Goal: Information Seeking & Learning: Check status

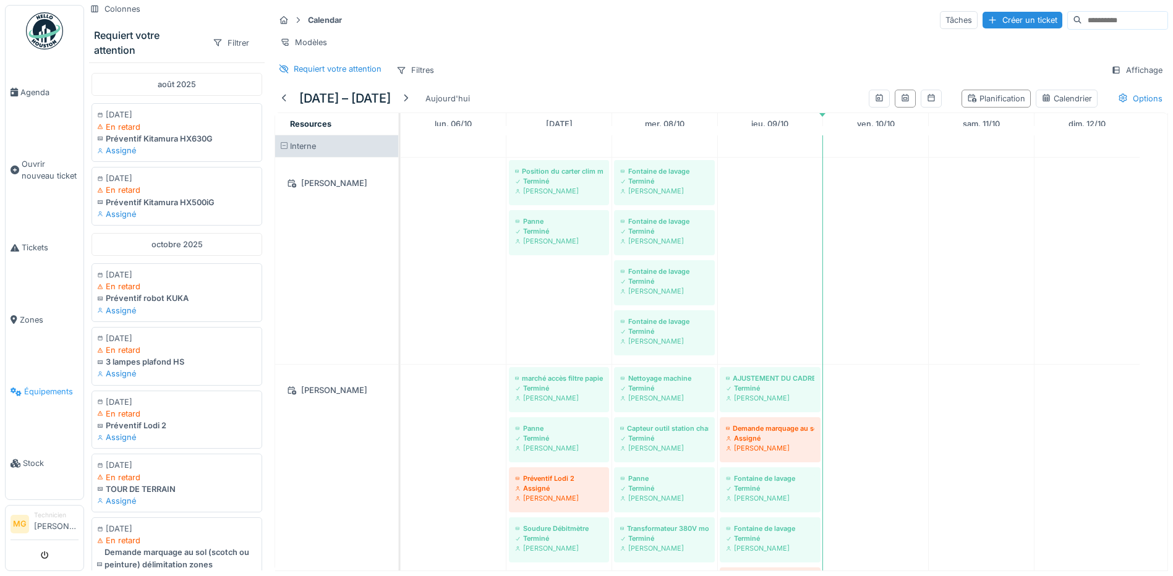
click at [53, 386] on span "Équipements" at bounding box center [51, 392] width 54 height 12
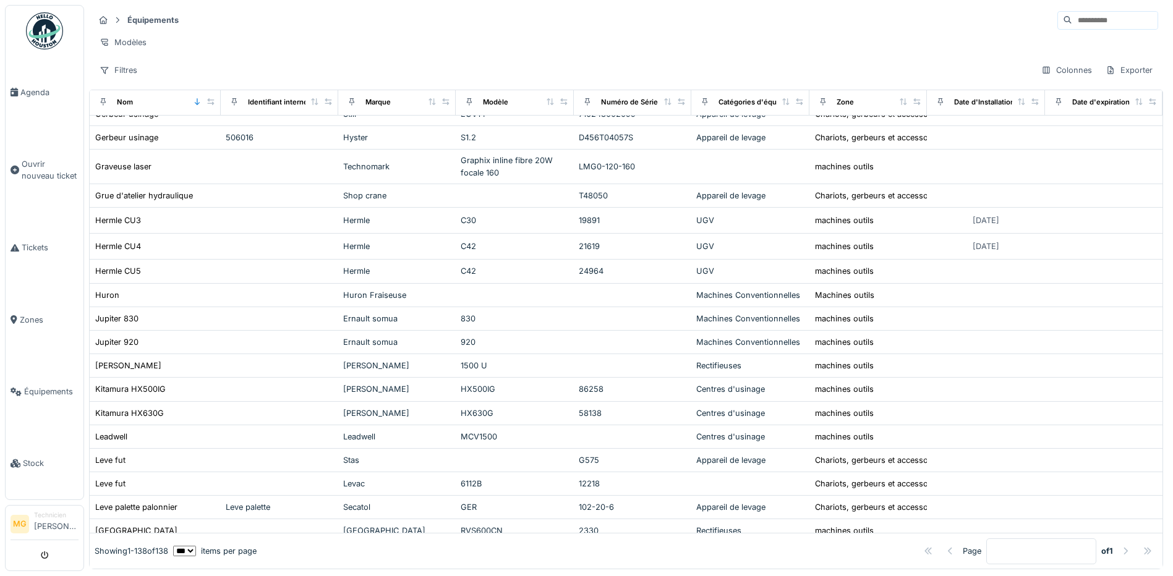
scroll to position [1339, 0]
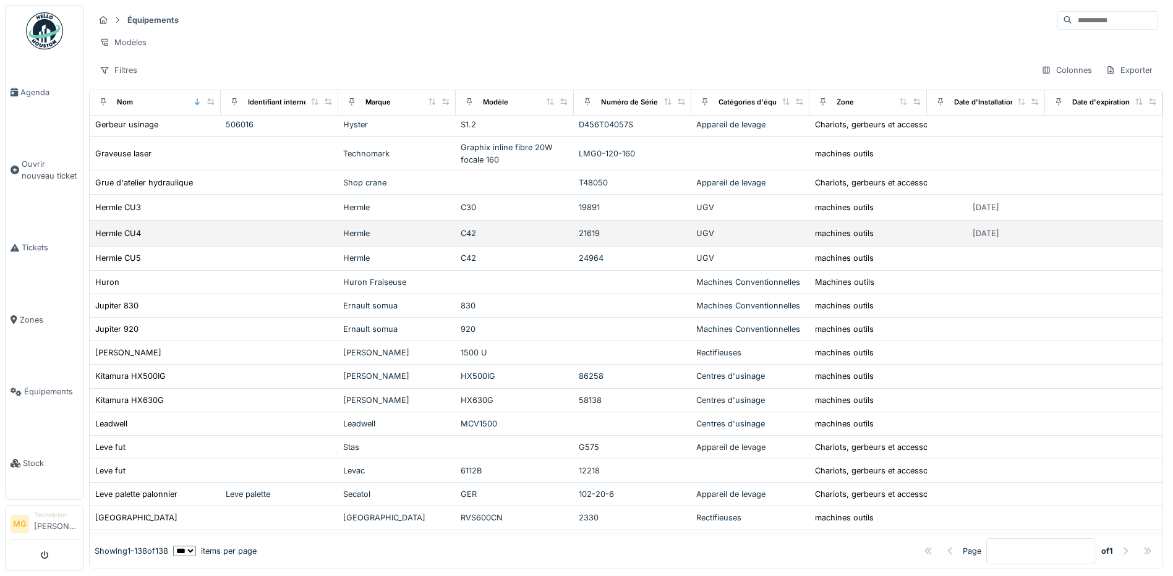
click at [192, 239] on div "Hermle CU4" at bounding box center [155, 233] width 121 height 13
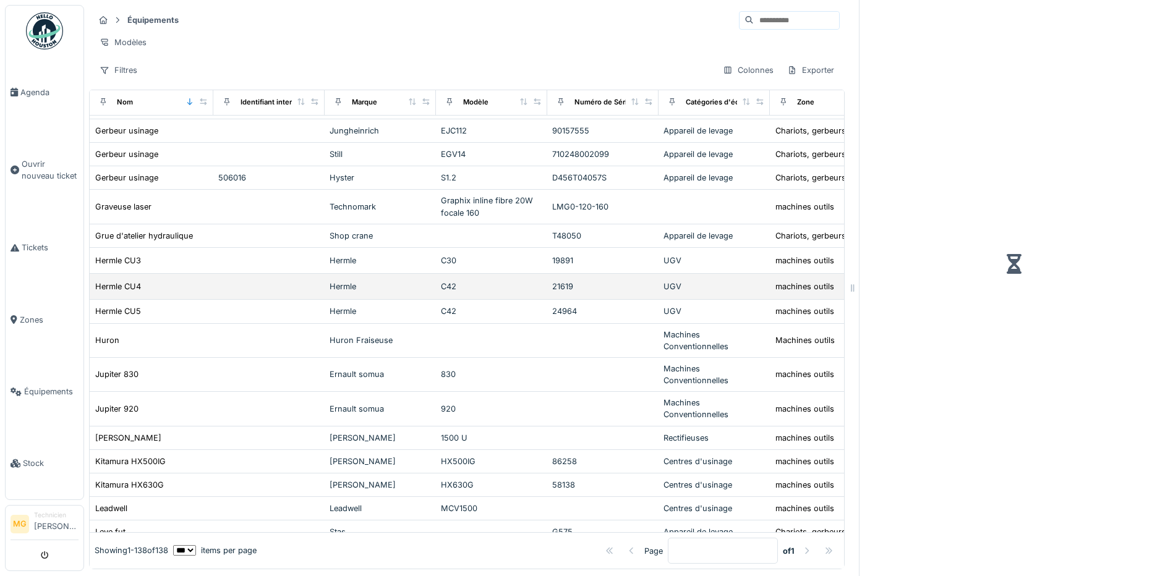
scroll to position [1392, 0]
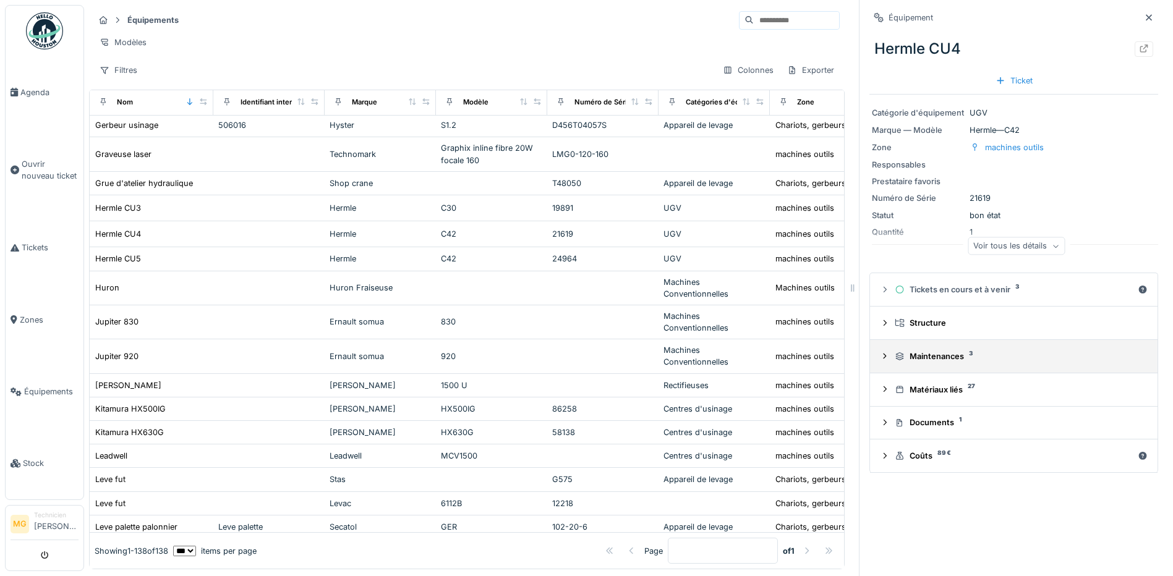
click at [1025, 357] on div "Maintenances 3" at bounding box center [1018, 356] width 248 height 12
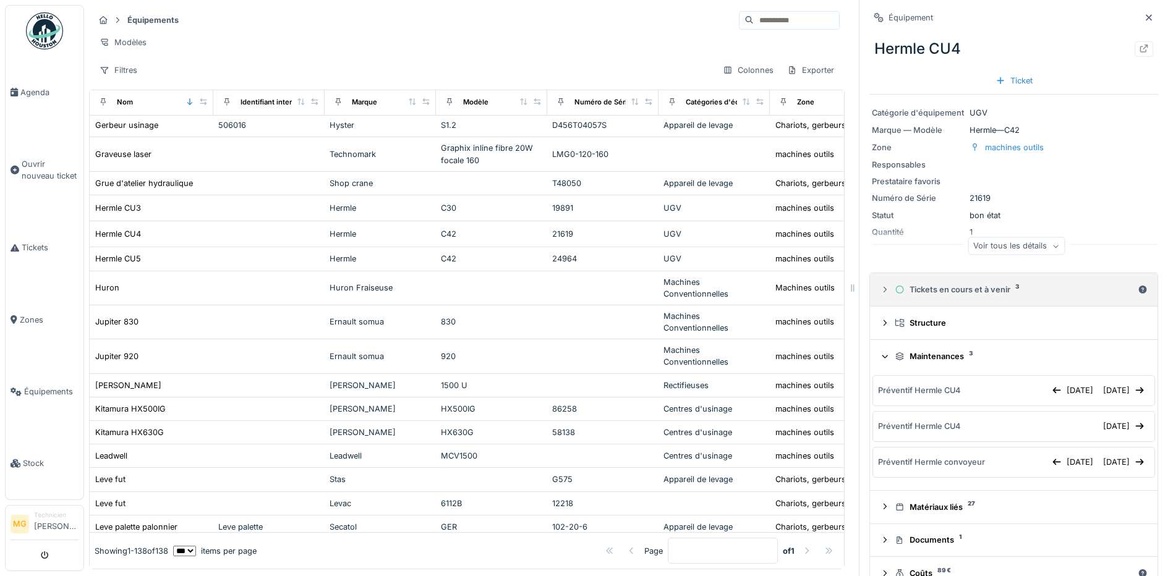
click at [999, 293] on div "Tickets en cours et à venir 3" at bounding box center [1013, 290] width 238 height 12
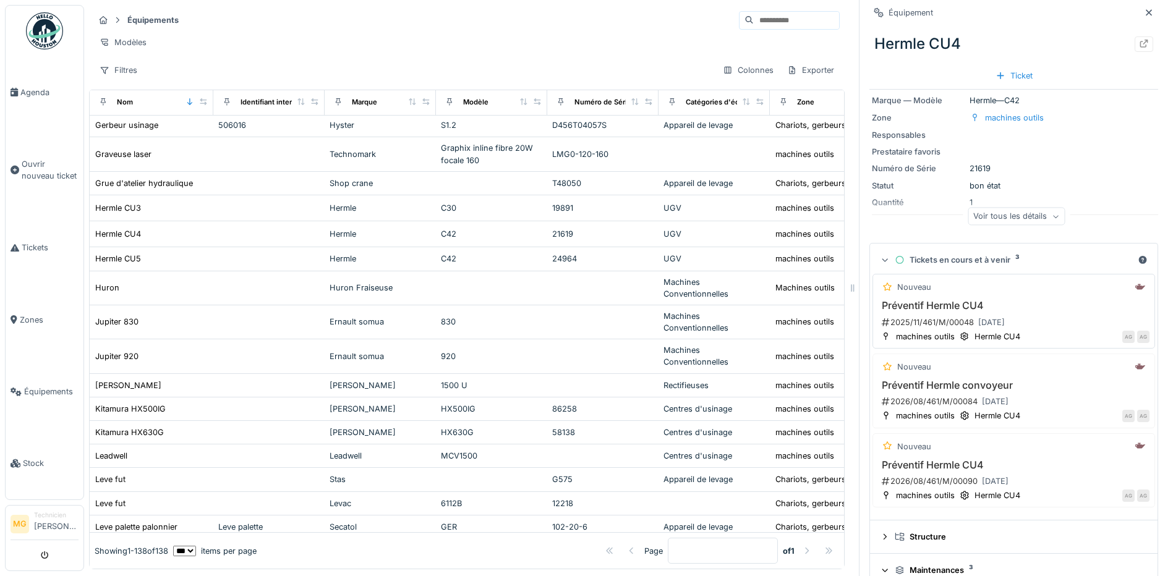
scroll to position [0, 0]
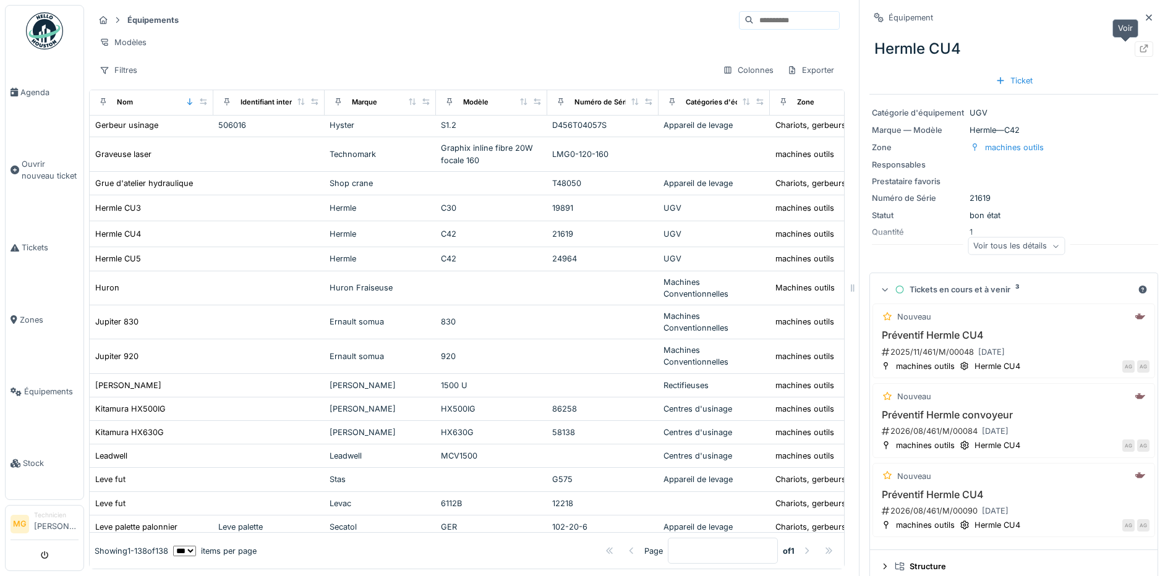
click at [1139, 48] on icon at bounding box center [1144, 49] width 10 height 8
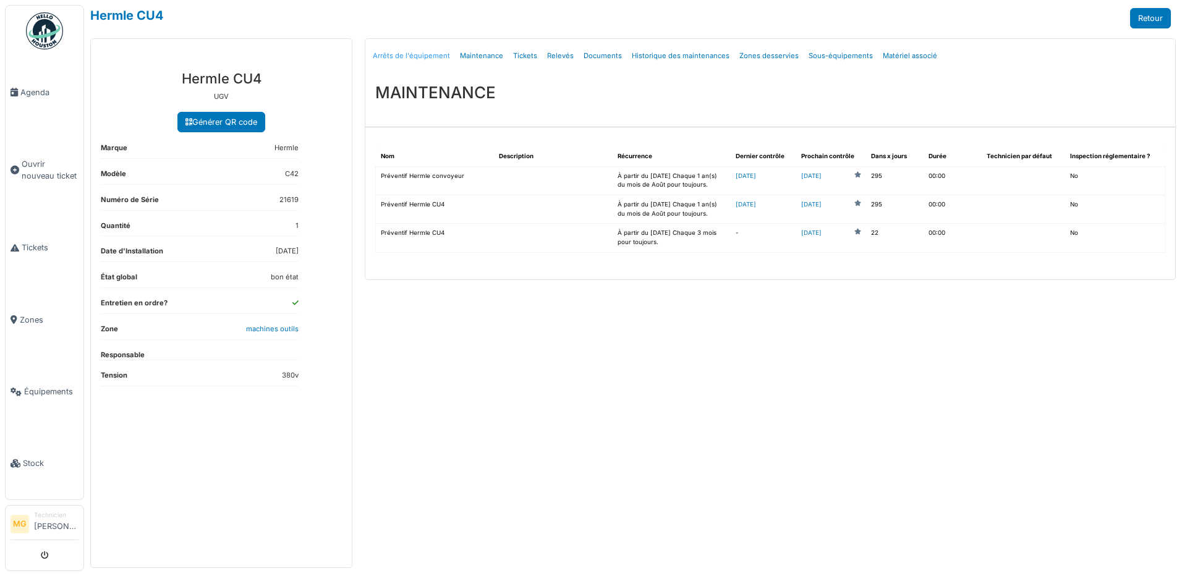
click at [402, 57] on link "Arrêts de l'équipement" at bounding box center [411, 55] width 87 height 29
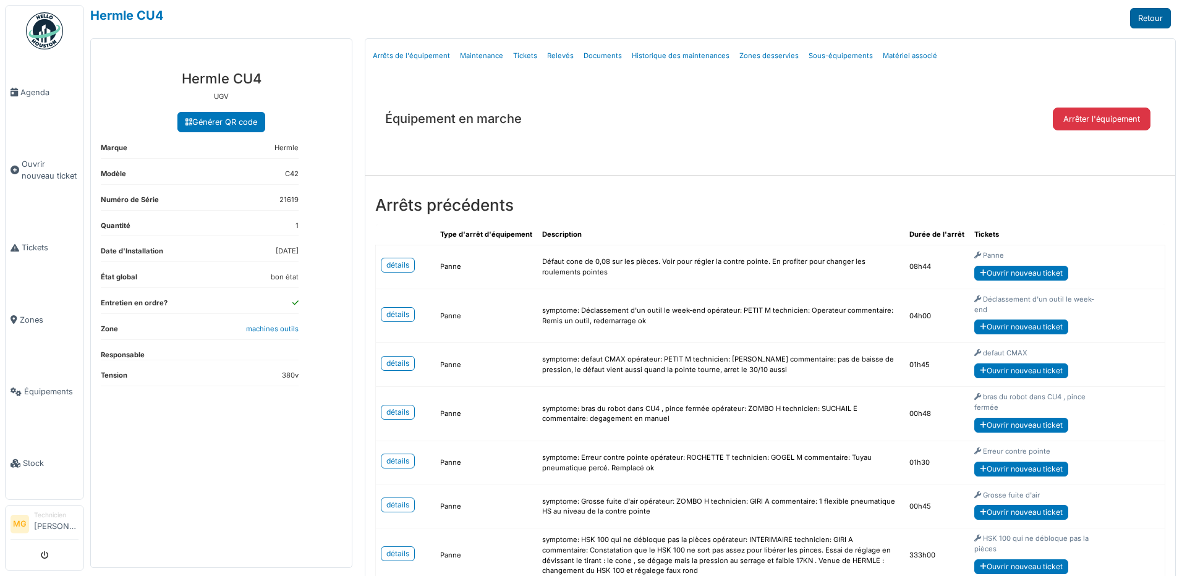
click at [1135, 21] on link "Retour" at bounding box center [1150, 18] width 41 height 20
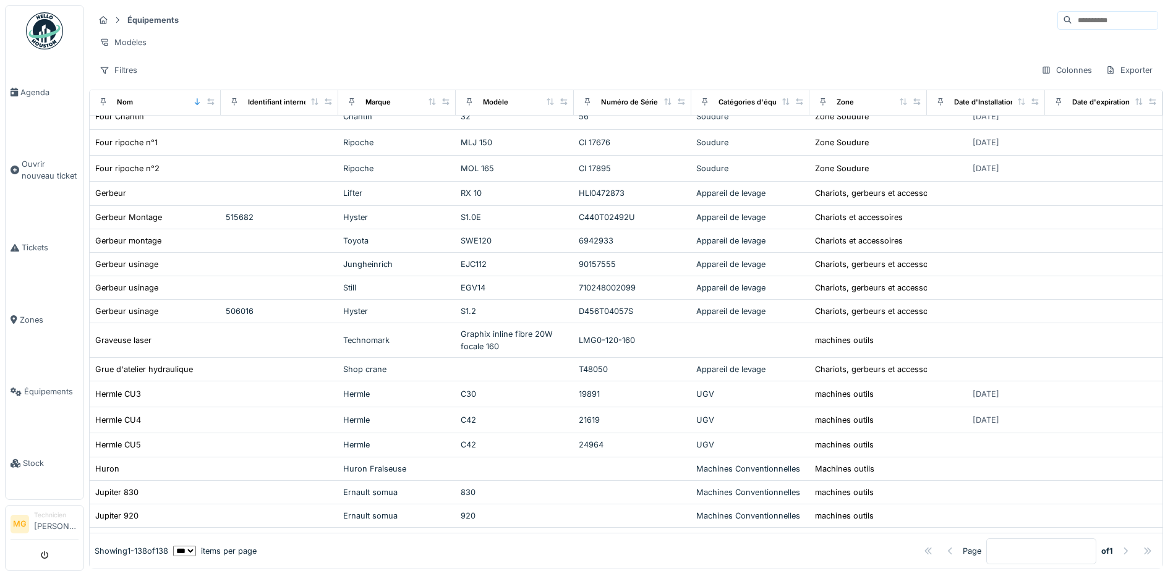
scroll to position [1133, 0]
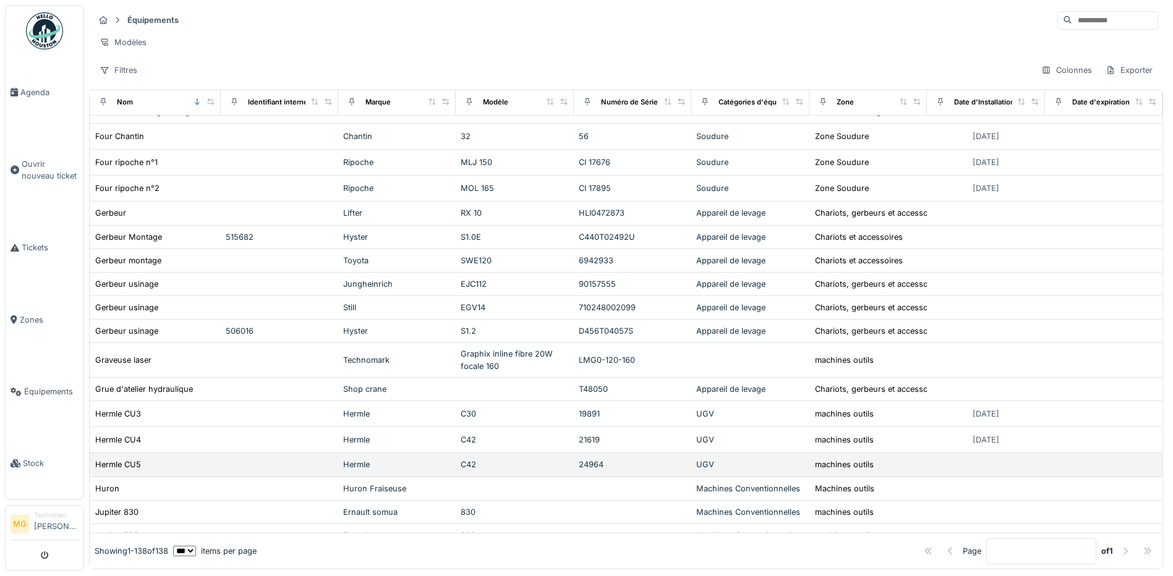
click at [289, 477] on td at bounding box center [279, 464] width 117 height 23
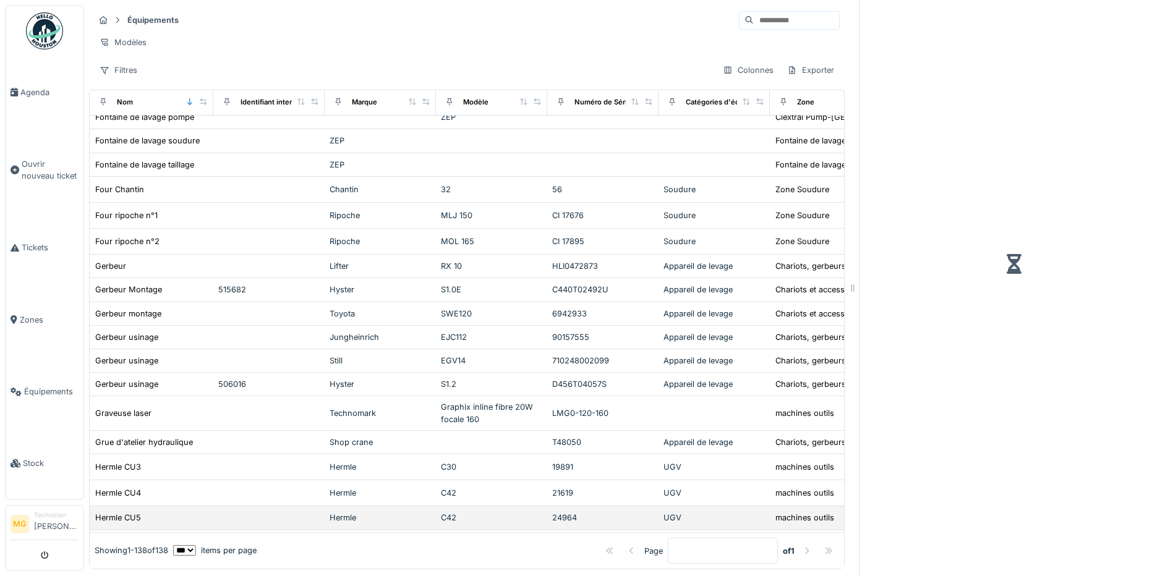
scroll to position [1186, 0]
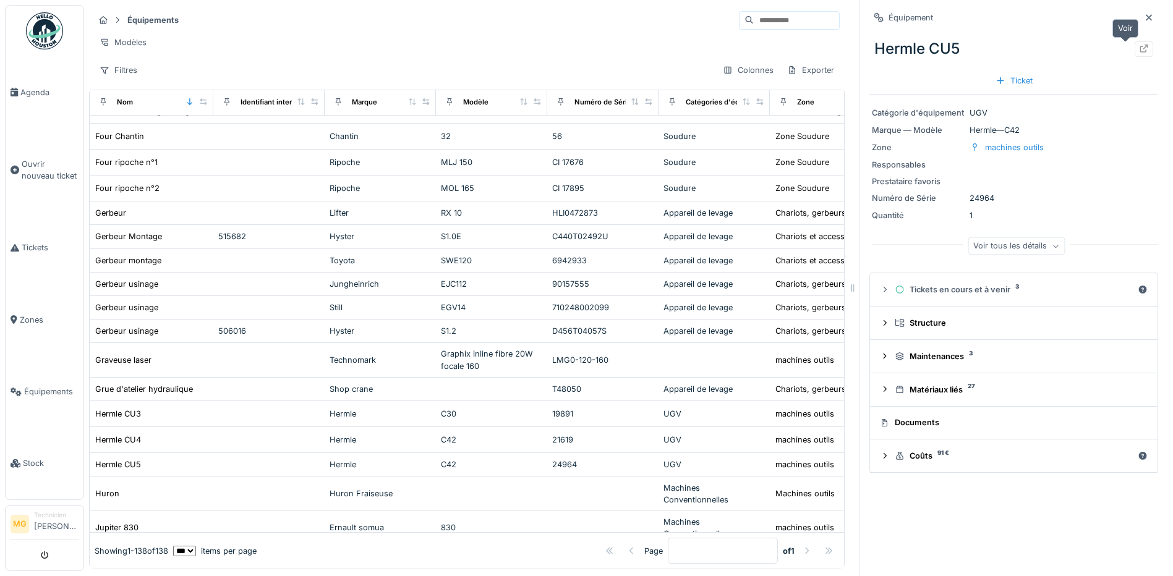
click at [1139, 51] on icon at bounding box center [1144, 49] width 10 height 8
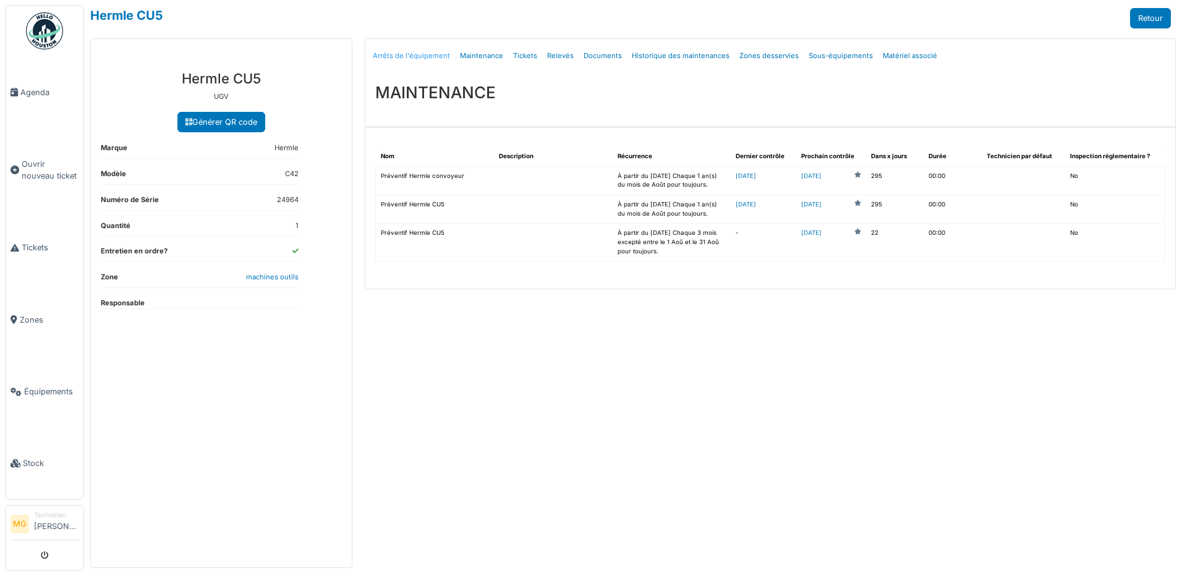
click at [397, 55] on link "Arrêts de l'équipement" at bounding box center [411, 55] width 87 height 29
